Goal: Navigation & Orientation: Find specific page/section

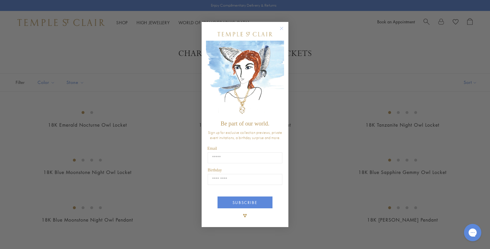
click at [281, 28] on circle "Close dialog" at bounding box center [281, 28] width 7 height 7
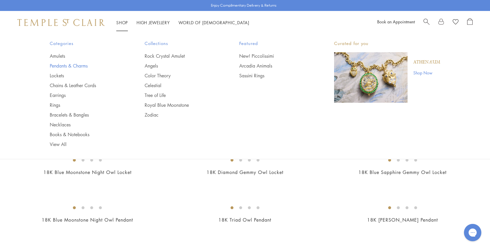
click at [62, 64] on link "Pendants & Charms" at bounding box center [86, 66] width 72 height 6
click at [84, 68] on link "Pendants & Charms" at bounding box center [86, 66] width 72 height 6
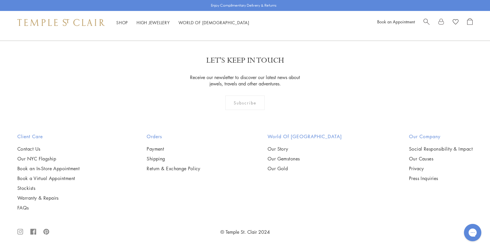
scroll to position [4014, 0]
click at [235, 17] on link "2" at bounding box center [235, 9] width 19 height 16
